Goal: Task Accomplishment & Management: Use online tool/utility

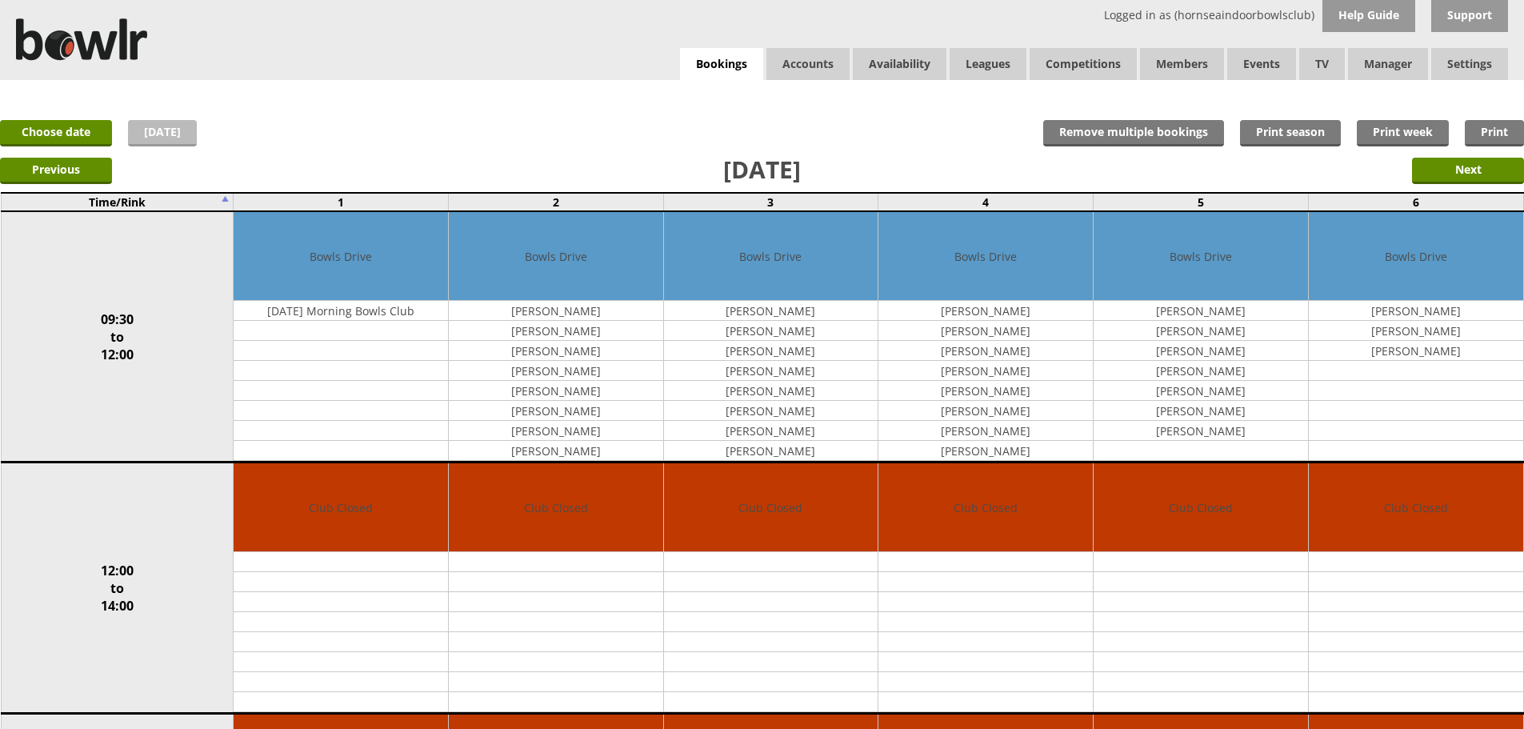
click at [157, 128] on link "[DATE]" at bounding box center [162, 133] width 69 height 26
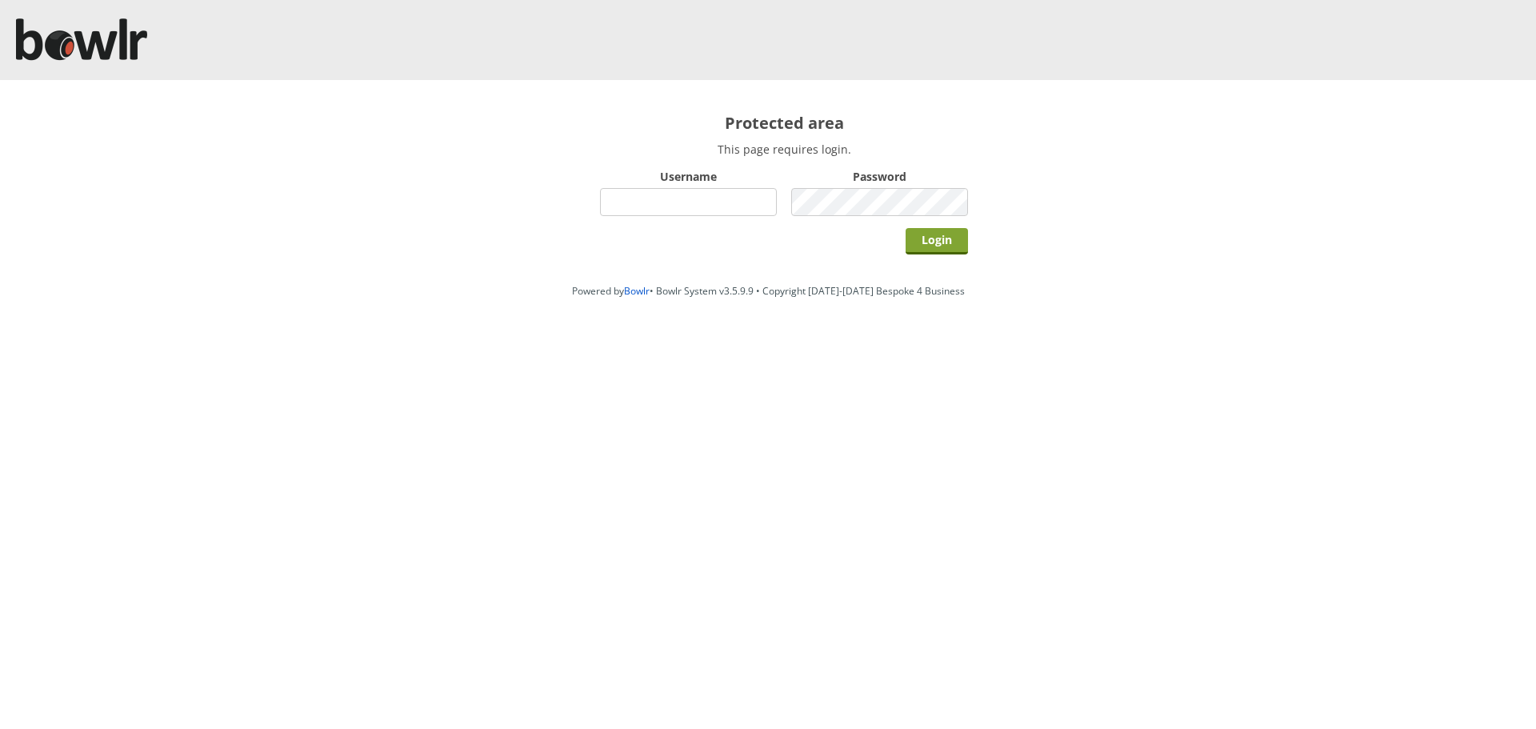
type input "hornseaindoorbowlsclub"
click at [951, 245] on input "Login" at bounding box center [937, 241] width 62 height 26
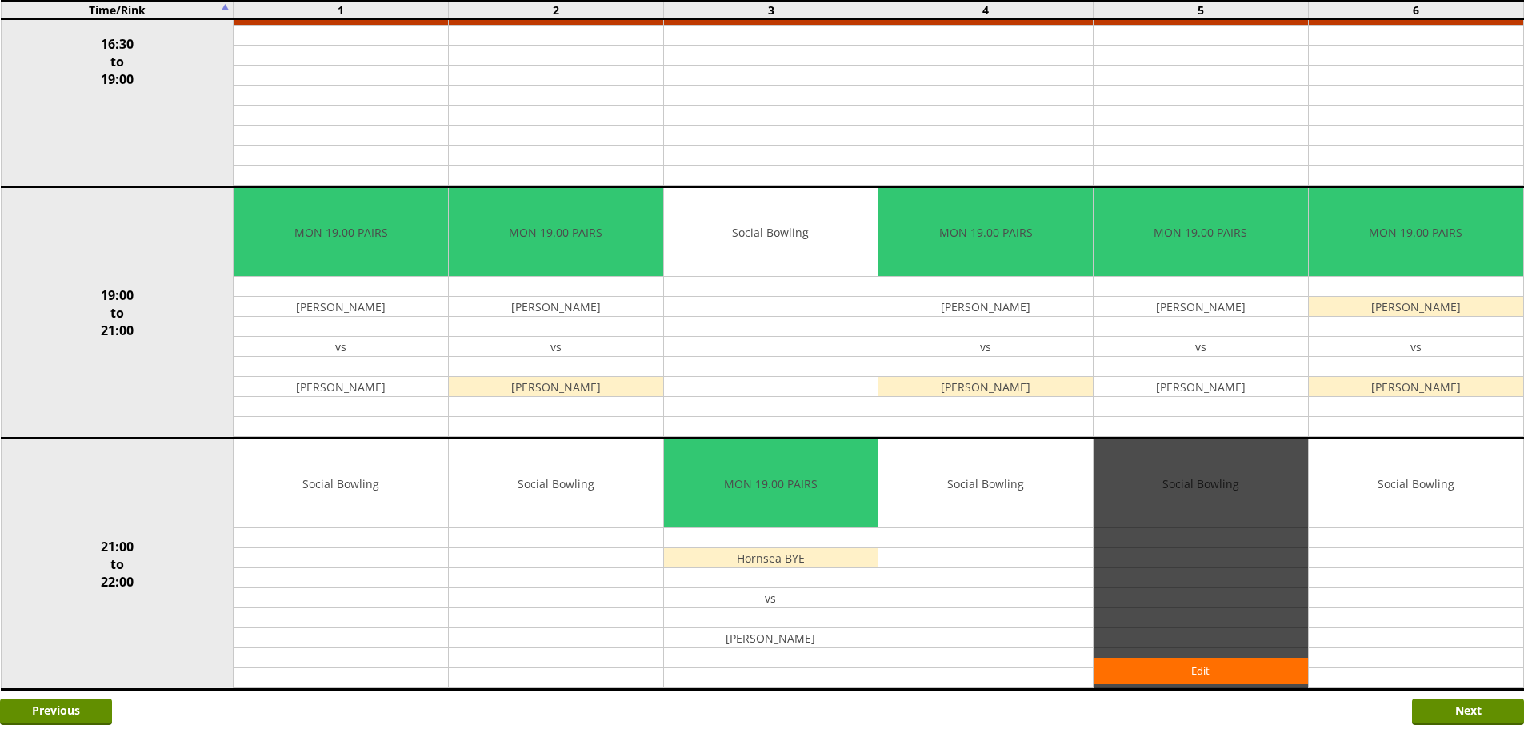
scroll to position [640, 0]
